Goal: Information Seeking & Learning: Learn about a topic

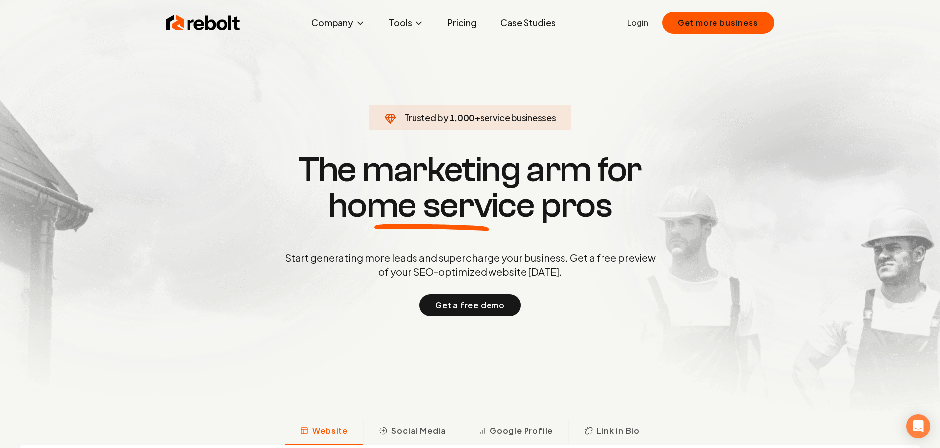
click at [466, 21] on link "Pricing" at bounding box center [462, 23] width 45 height 20
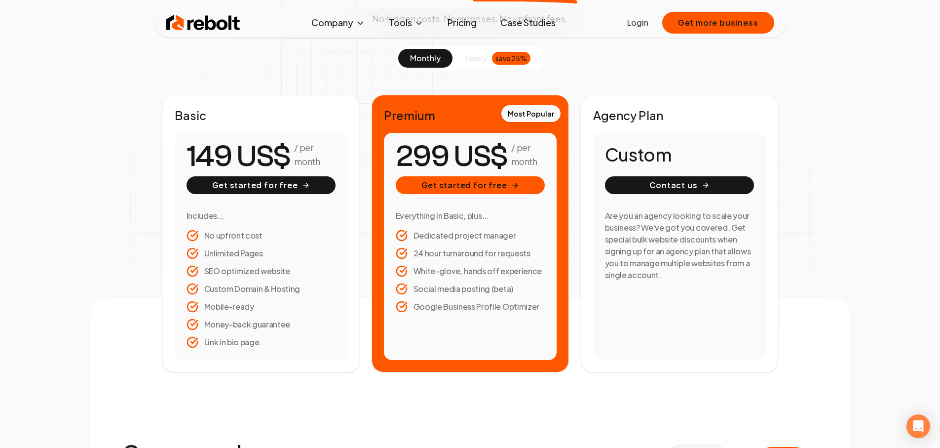
scroll to position [178, 0]
